Goal: Information Seeking & Learning: Learn about a topic

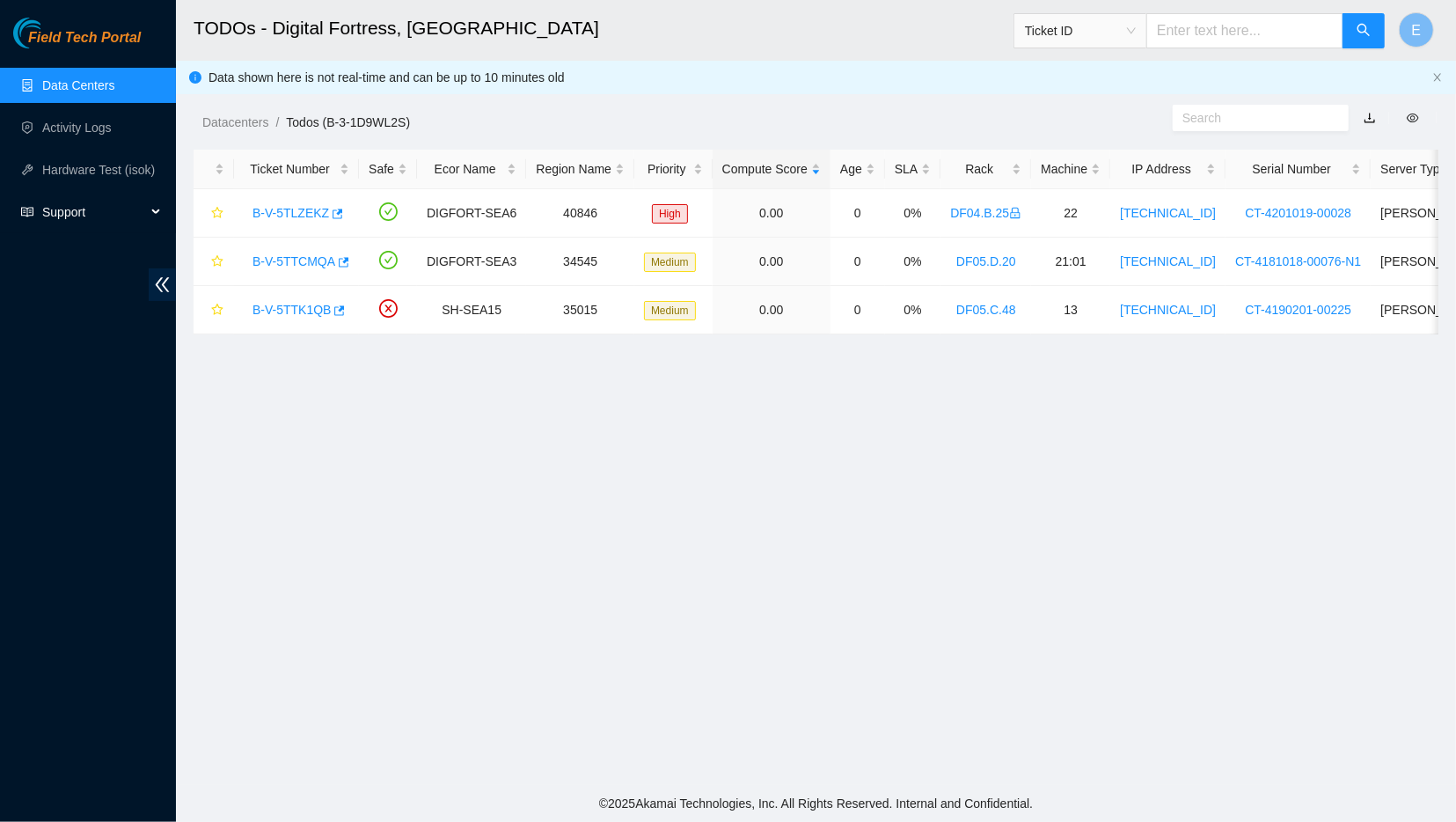
click at [96, 208] on span "Support" at bounding box center [94, 212] width 104 height 35
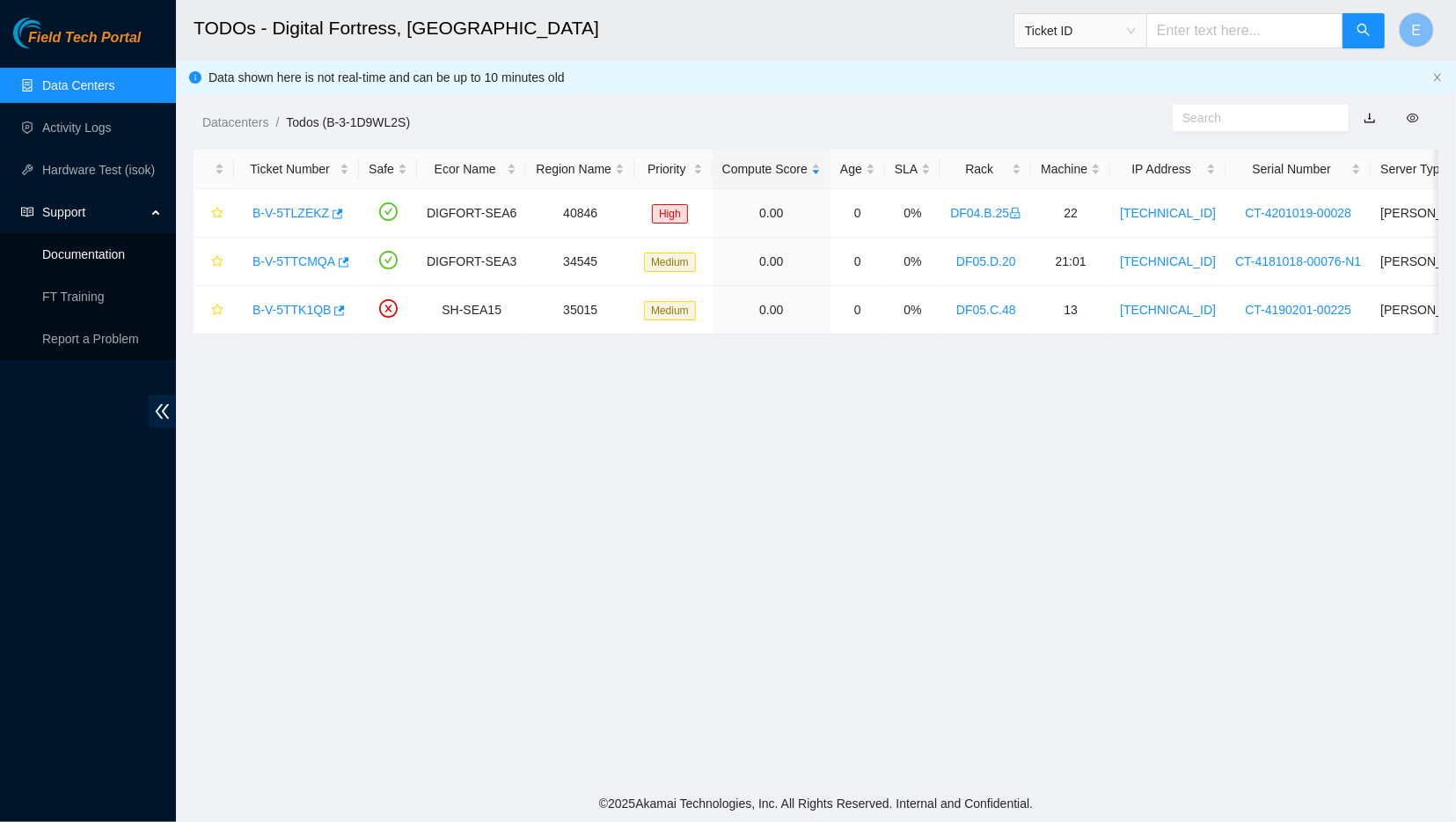
click at [92, 257] on link "Documentation" at bounding box center [84, 253] width 83 height 14
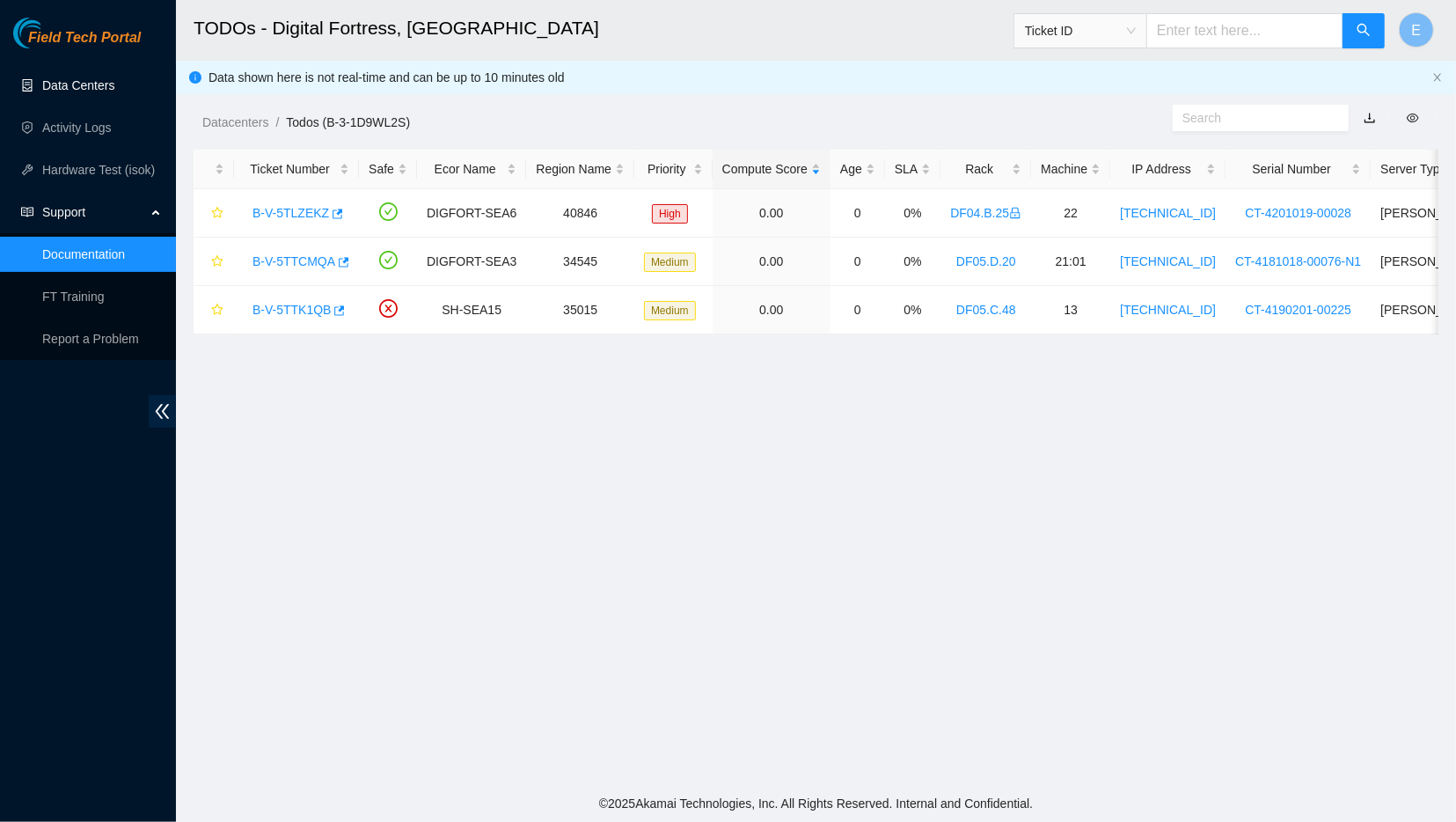
click at [82, 78] on link "Data Centers" at bounding box center [78, 84] width 73 height 14
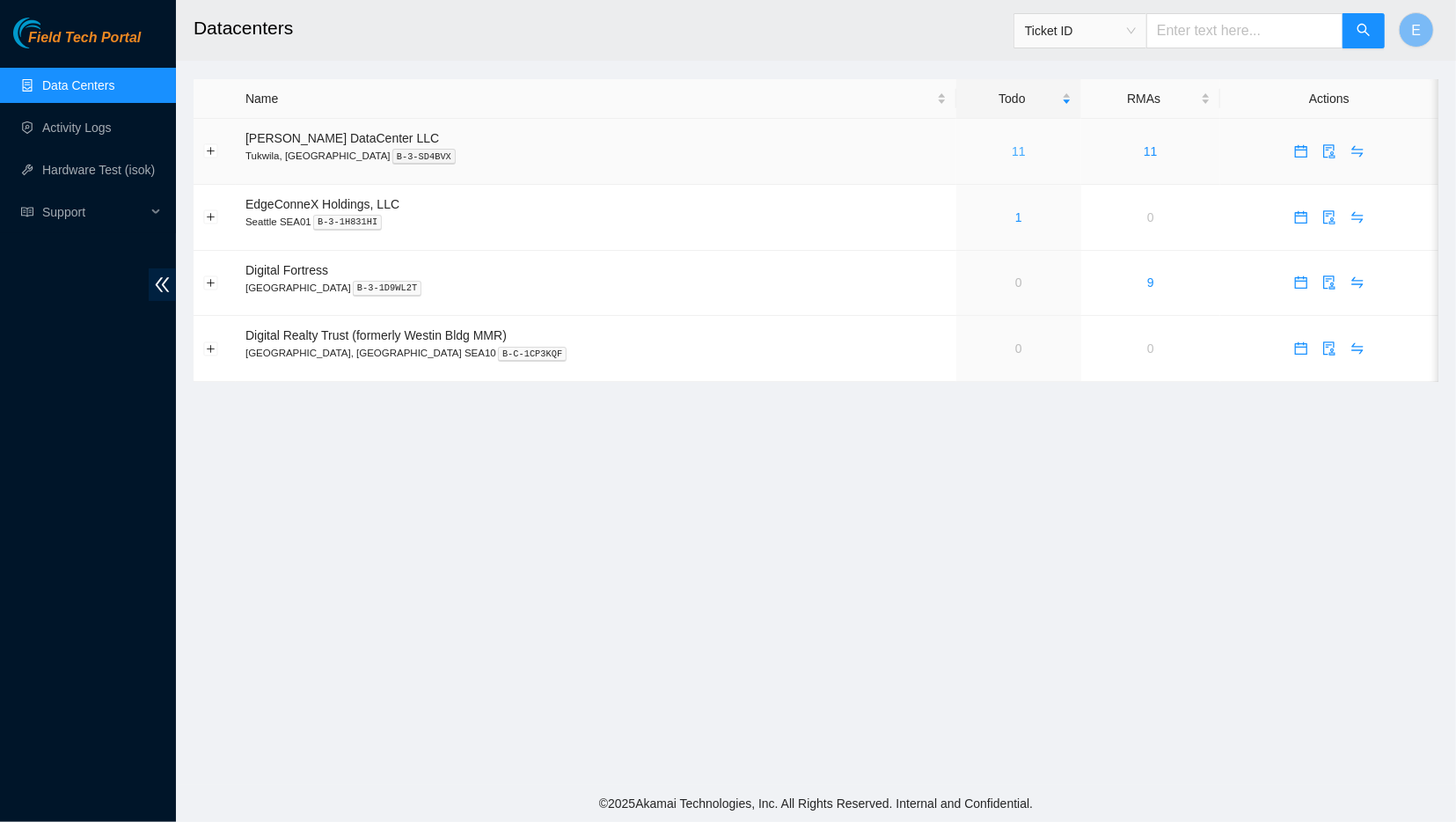
click at [1011, 152] on link "11" at bounding box center [1018, 151] width 14 height 14
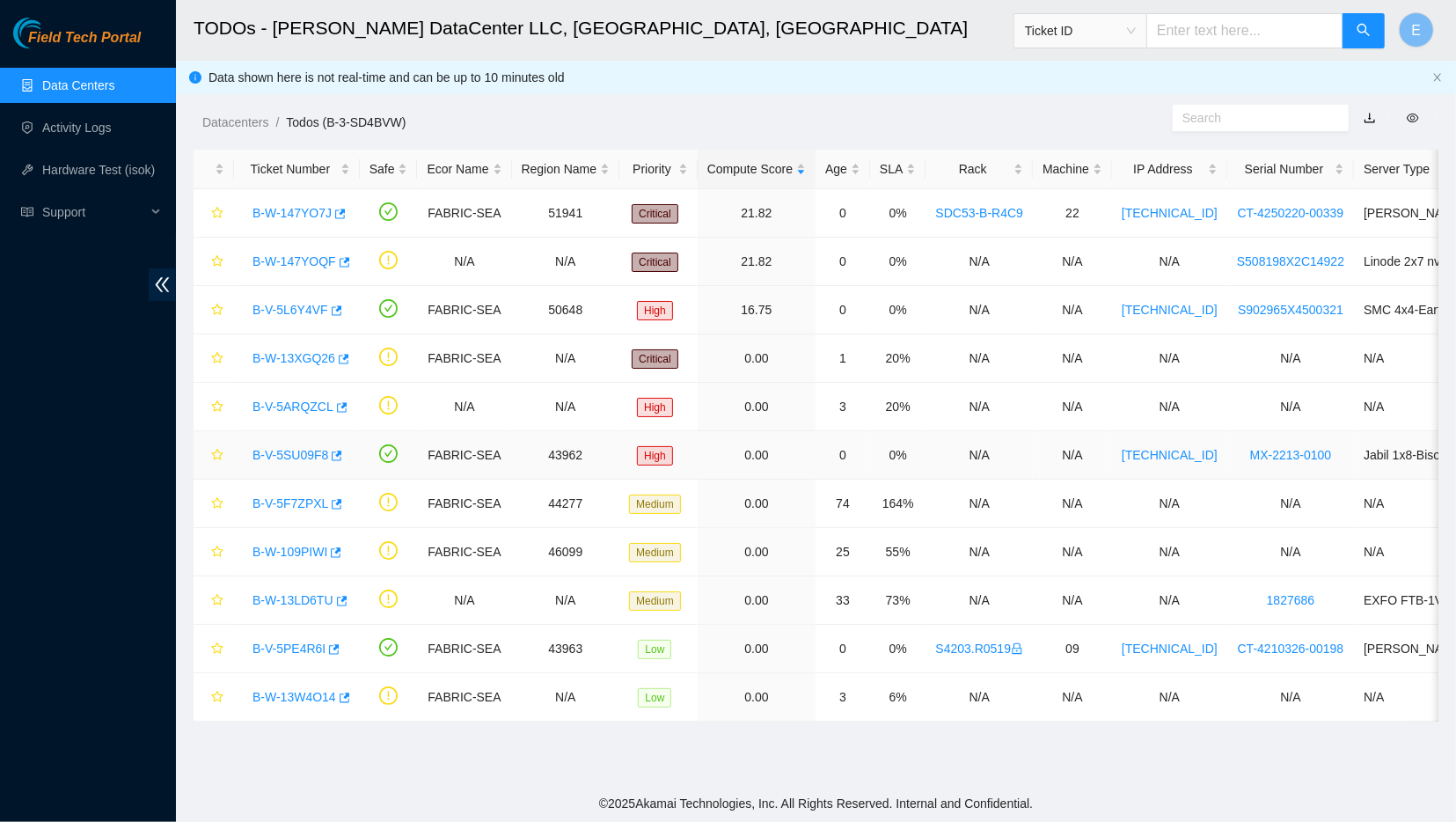
click at [302, 447] on link "B-V-5SU09F8" at bounding box center [290, 454] width 75 height 14
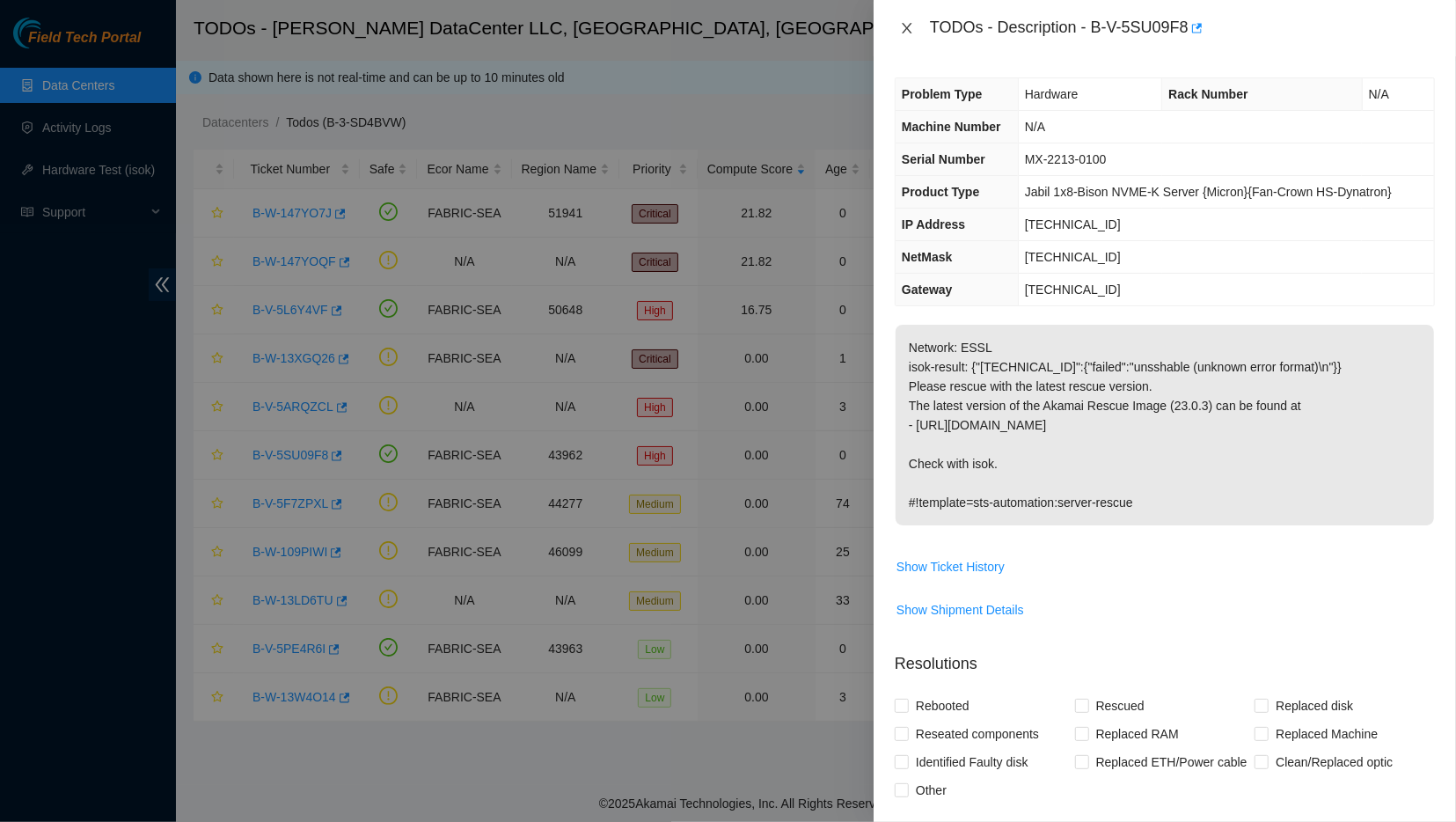
click at [906, 29] on icon "close" at bounding box center [907, 28] width 10 height 10
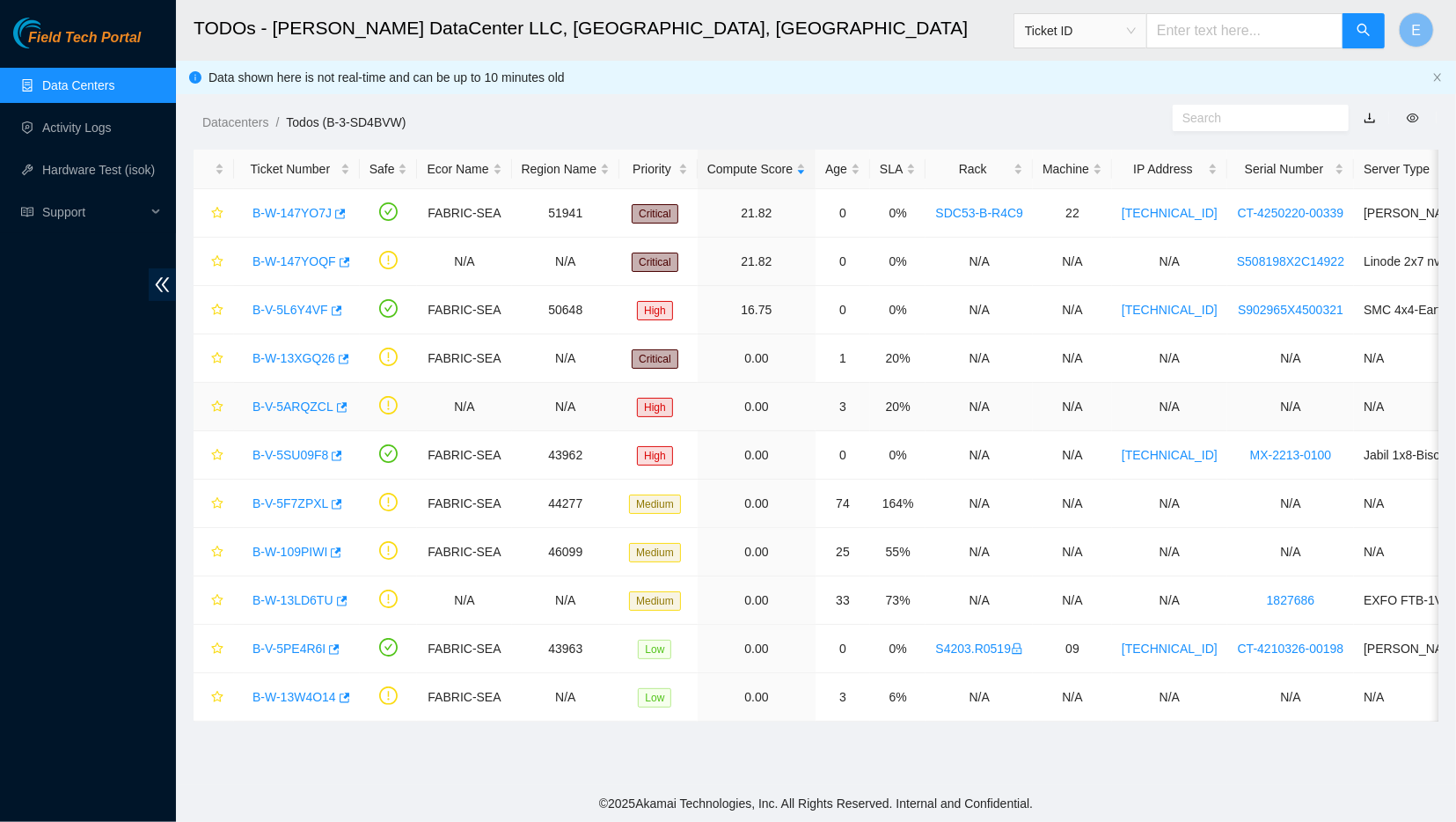
click at [281, 412] on link "B-V-5ARQZCL" at bounding box center [293, 406] width 81 height 14
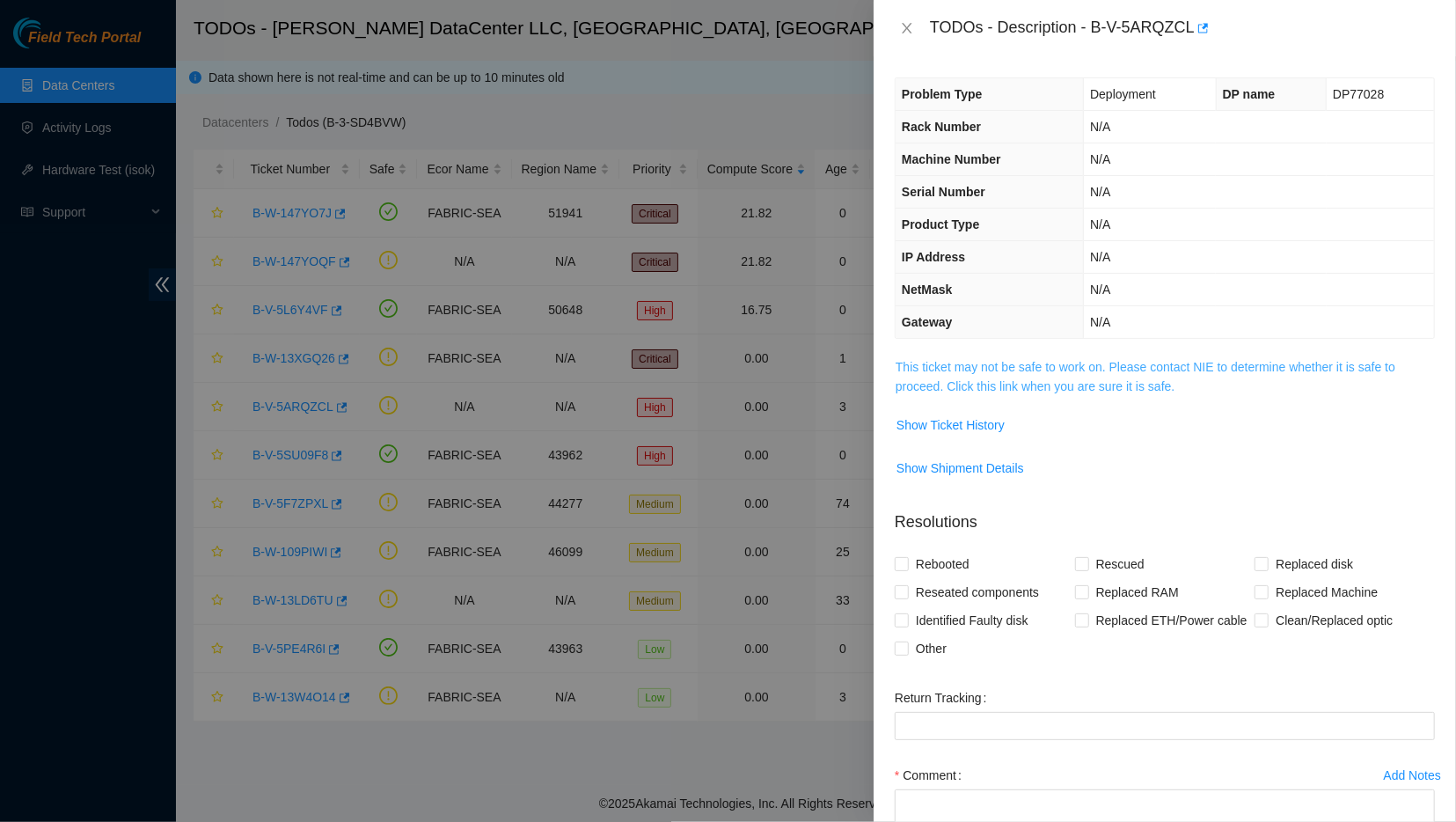
click at [1029, 367] on link "This ticket may not be safe to work on. Please contact NIE to determine whether…" at bounding box center [1146, 377] width 500 height 33
